Goal: Use online tool/utility: Utilize a website feature to perform a specific function

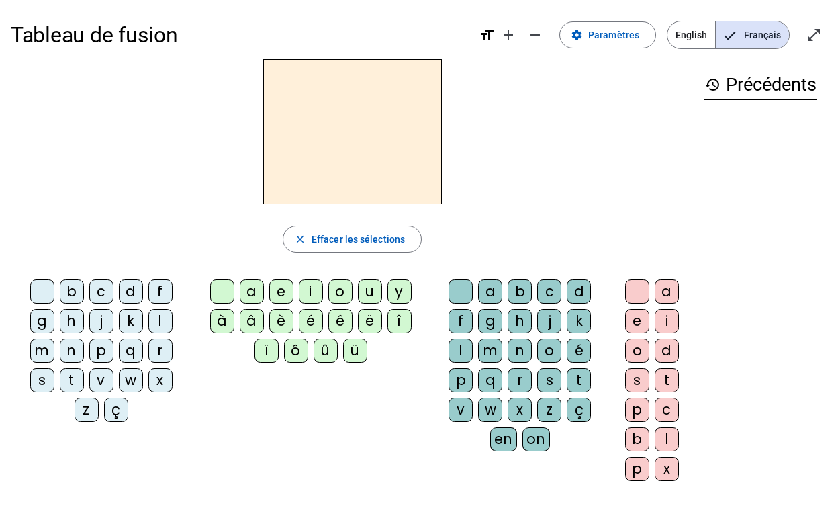
scroll to position [67, 0]
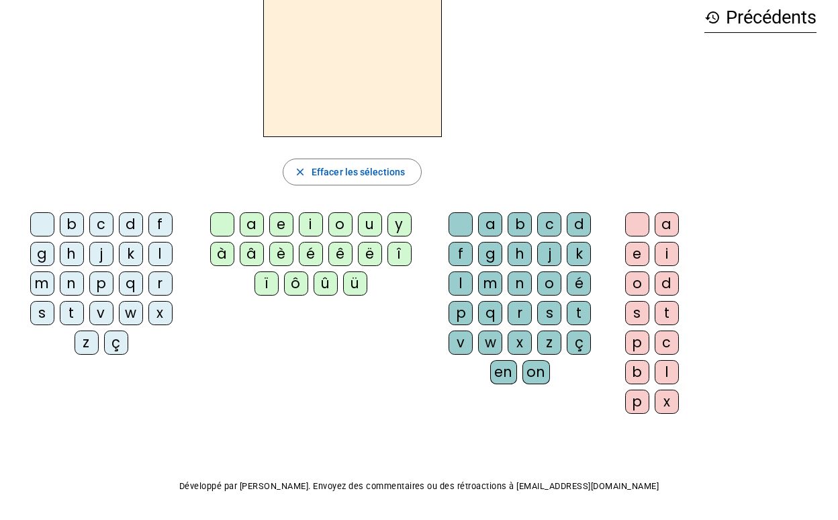
click at [97, 285] on div "p" at bounding box center [101, 283] width 24 height 24
click at [367, 224] on div "u" at bounding box center [370, 224] width 24 height 24
click at [524, 315] on div "r" at bounding box center [520, 313] width 24 height 24
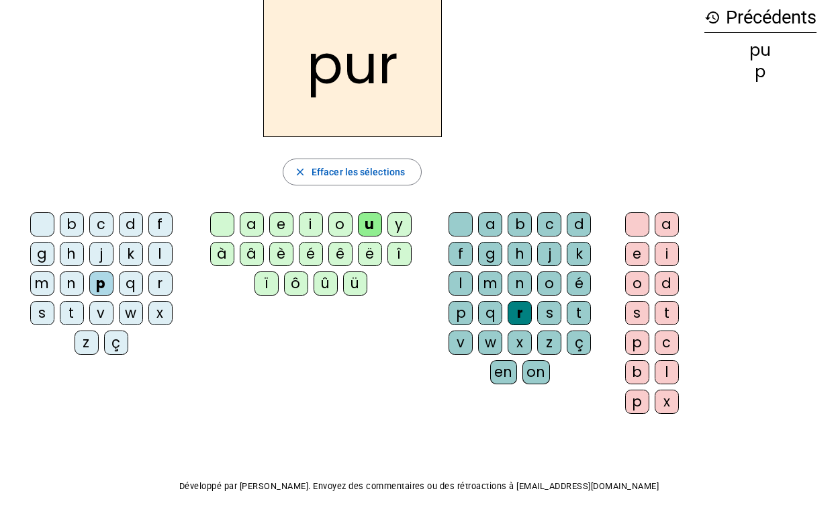
click at [36, 285] on div "m" at bounding box center [42, 283] width 24 height 24
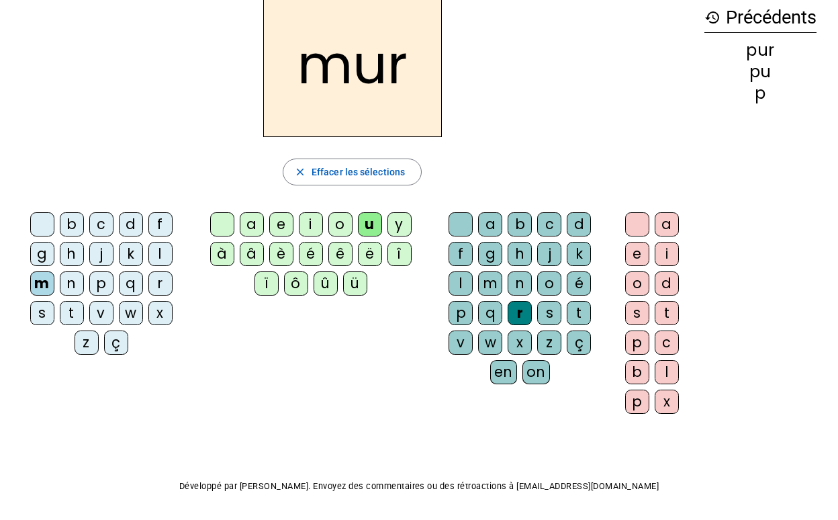
click at [126, 222] on div "d" at bounding box center [131, 224] width 24 height 24
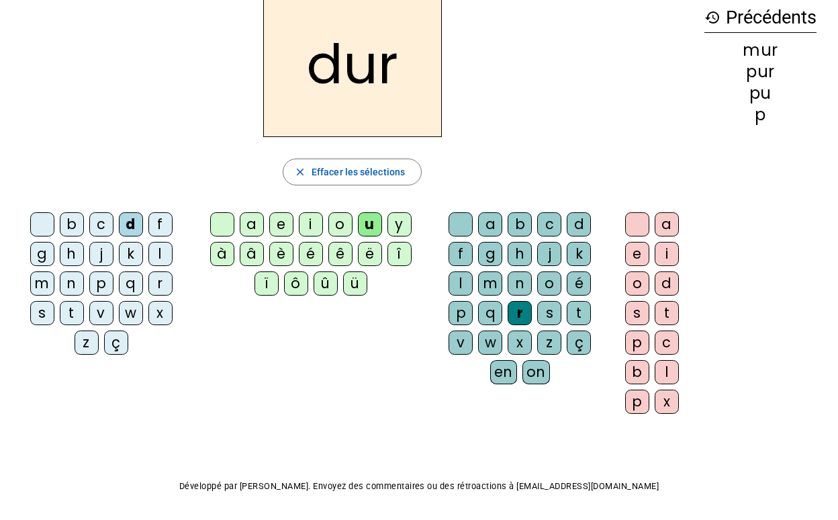
click at [471, 222] on div at bounding box center [460, 224] width 24 height 24
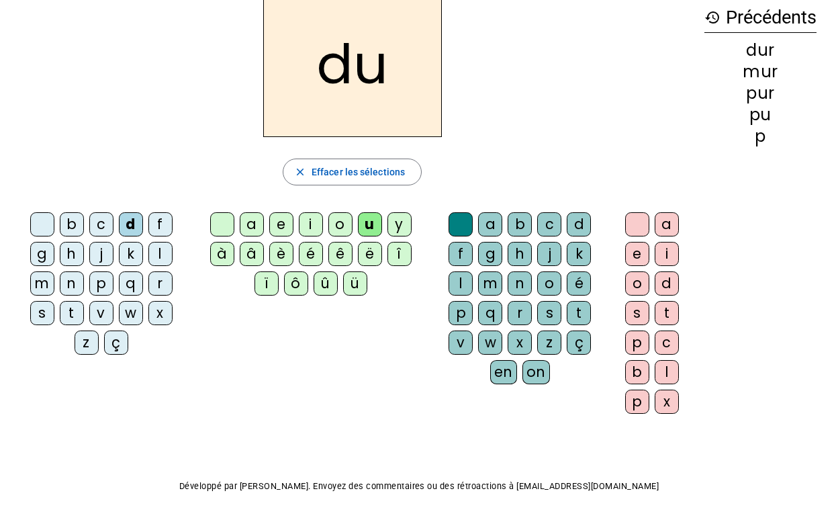
click at [71, 220] on div "b" at bounding box center [72, 224] width 24 height 24
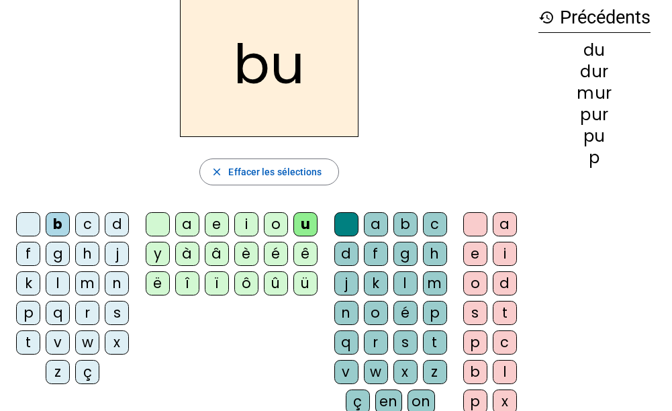
click at [51, 285] on div "l" at bounding box center [58, 283] width 24 height 24
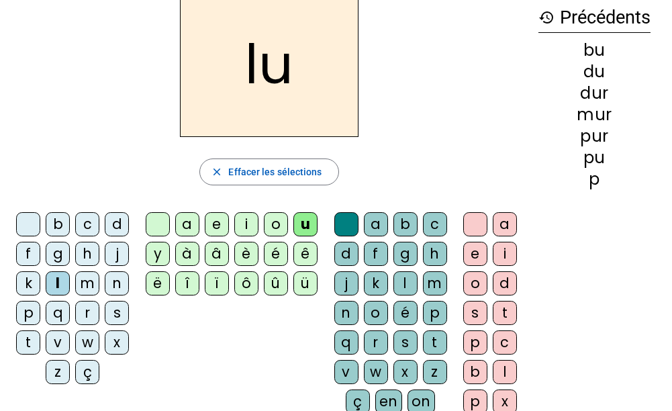
click at [180, 216] on div "a" at bounding box center [187, 224] width 24 height 24
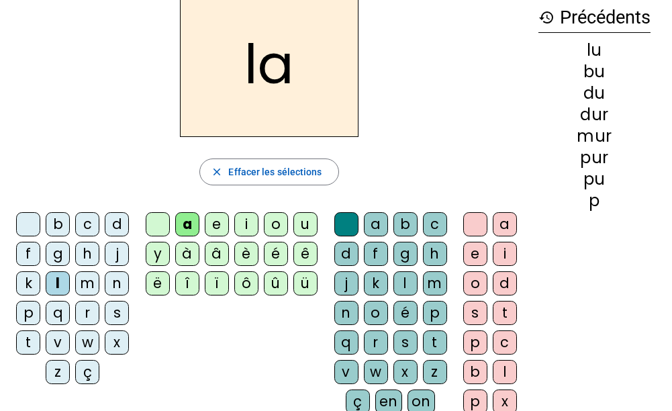
click at [88, 291] on div "m" at bounding box center [87, 283] width 24 height 24
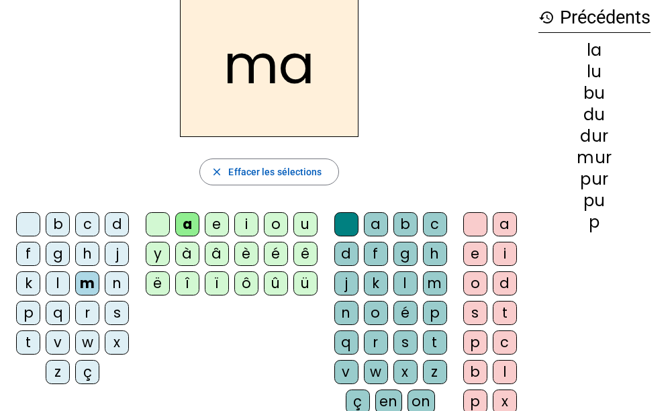
click at [220, 228] on div "e" at bounding box center [217, 224] width 24 height 24
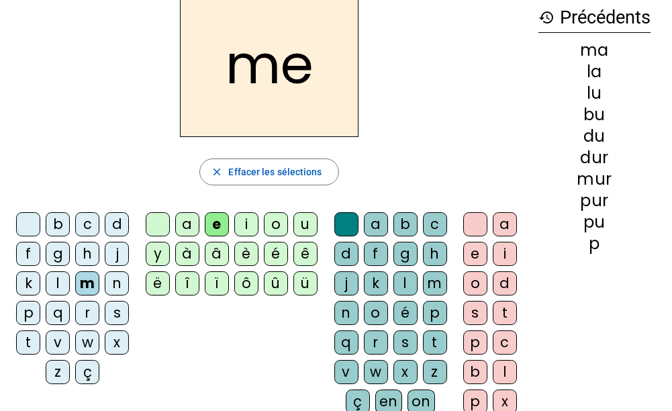
click at [125, 248] on div "j" at bounding box center [117, 254] width 24 height 24
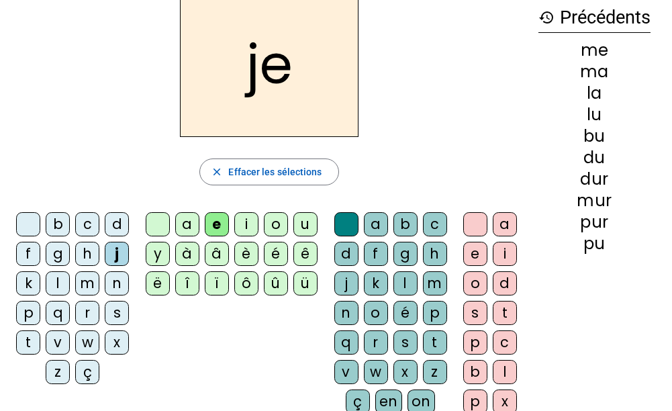
click at [111, 225] on div "d" at bounding box center [117, 224] width 24 height 24
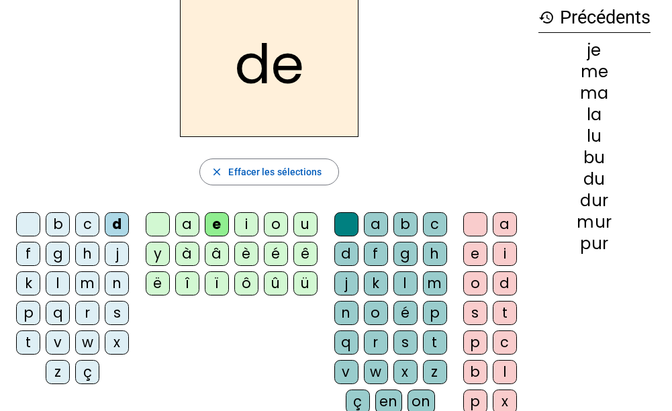
click at [31, 346] on div "t" at bounding box center [28, 342] width 24 height 24
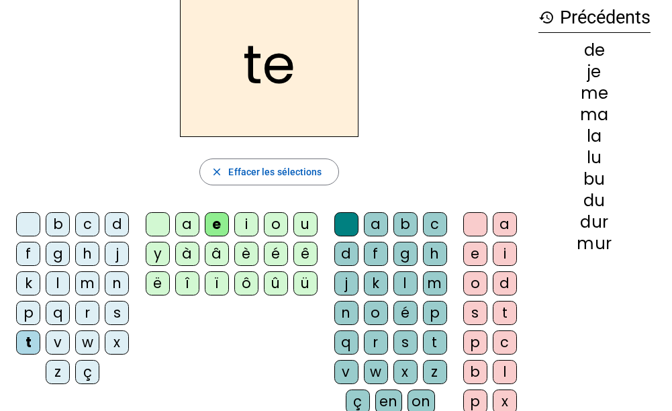
click at [115, 279] on div "n" at bounding box center [117, 283] width 24 height 24
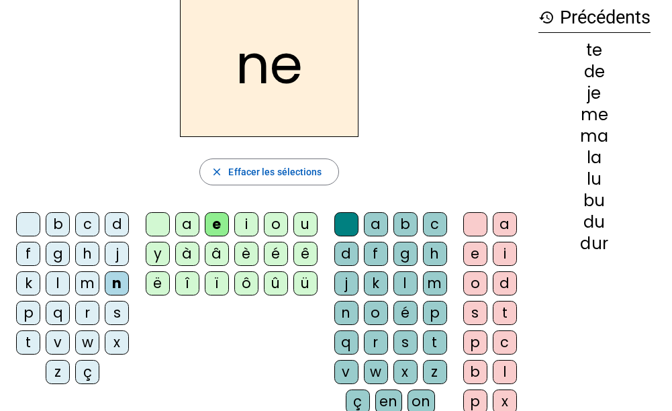
click at [249, 216] on div "i" at bounding box center [246, 224] width 24 height 24
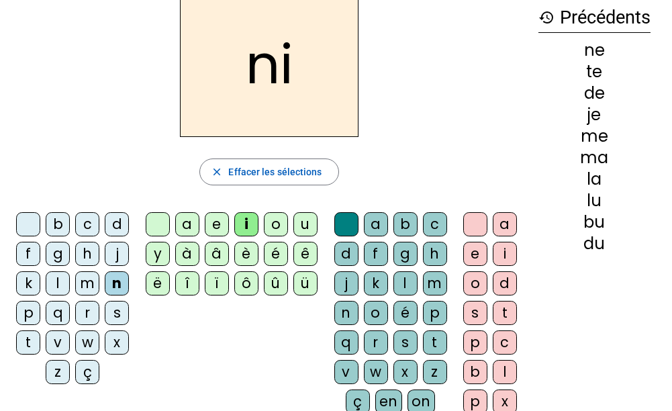
click at [117, 306] on div "s" at bounding box center [117, 313] width 24 height 24
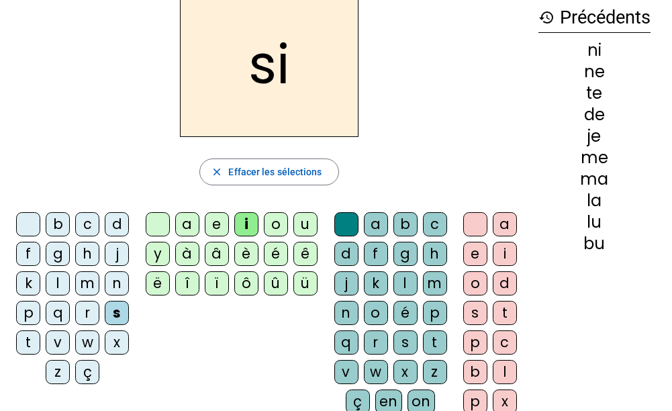
click at [406, 279] on div "l" at bounding box center [405, 283] width 24 height 24
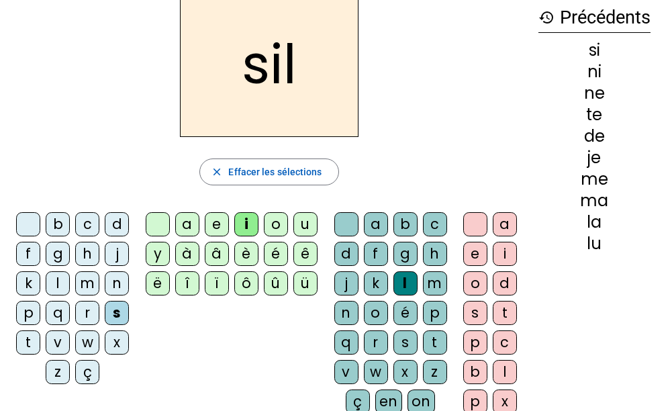
click at [471, 288] on div "o" at bounding box center [475, 283] width 24 height 24
